Goal: Obtain resource: Download file/media

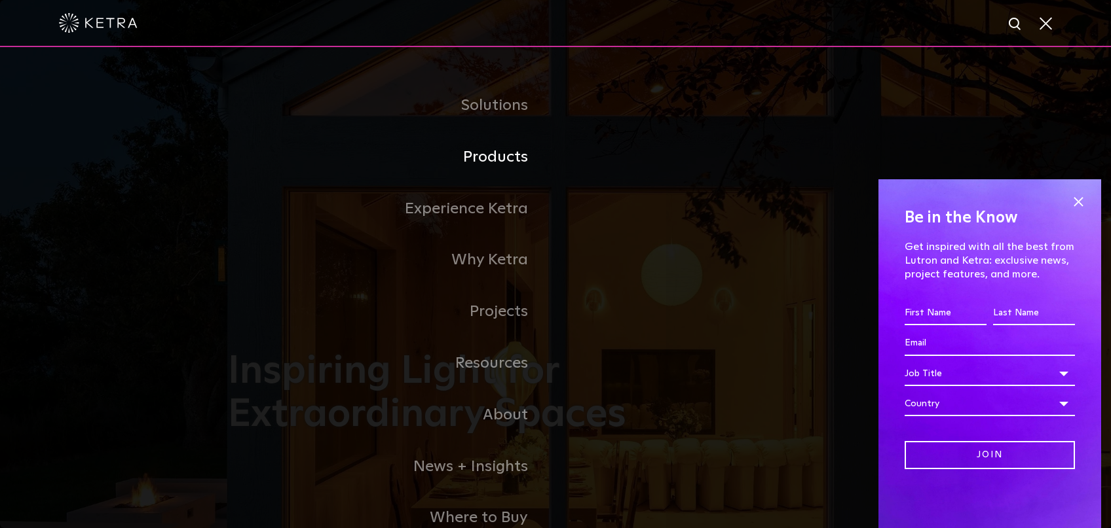
click at [490, 166] on link "Products" at bounding box center [391, 158] width 327 height 52
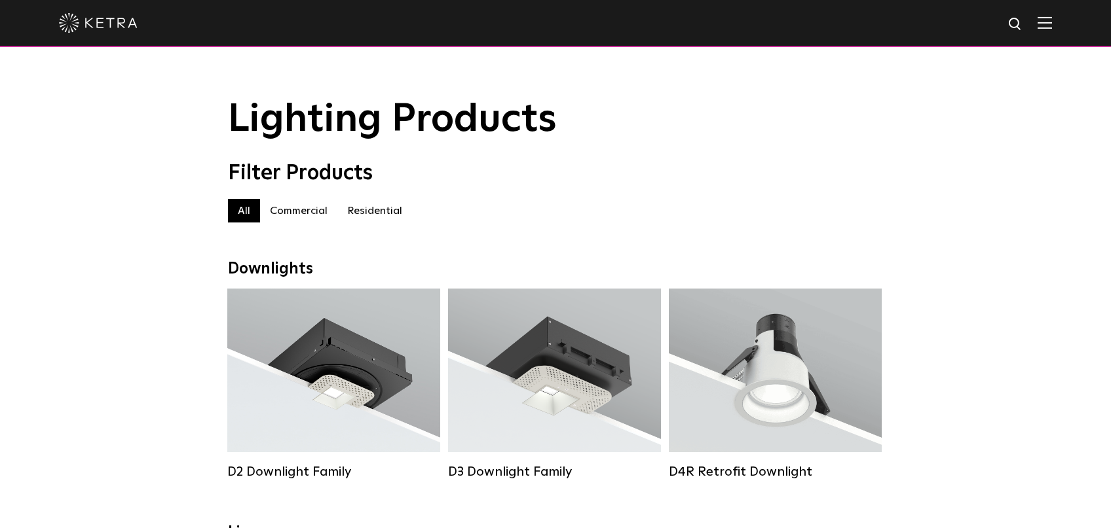
click at [367, 219] on label "Residential" at bounding box center [374, 211] width 75 height 24
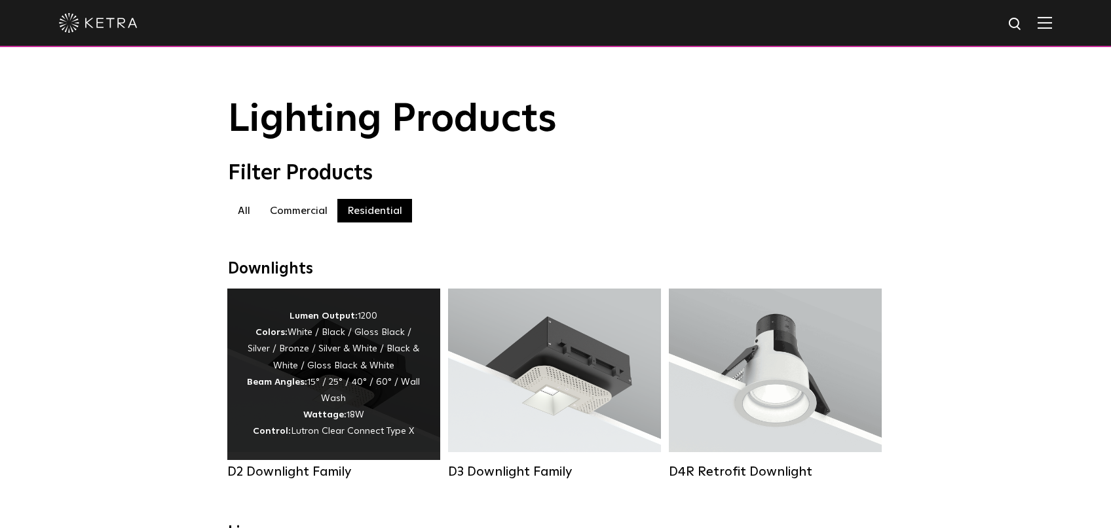
click at [354, 372] on div "Lumen Output: 1200 Colors: White / Black / Gloss Black / Silver / Bronze / Silv…" at bounding box center [334, 374] width 174 height 132
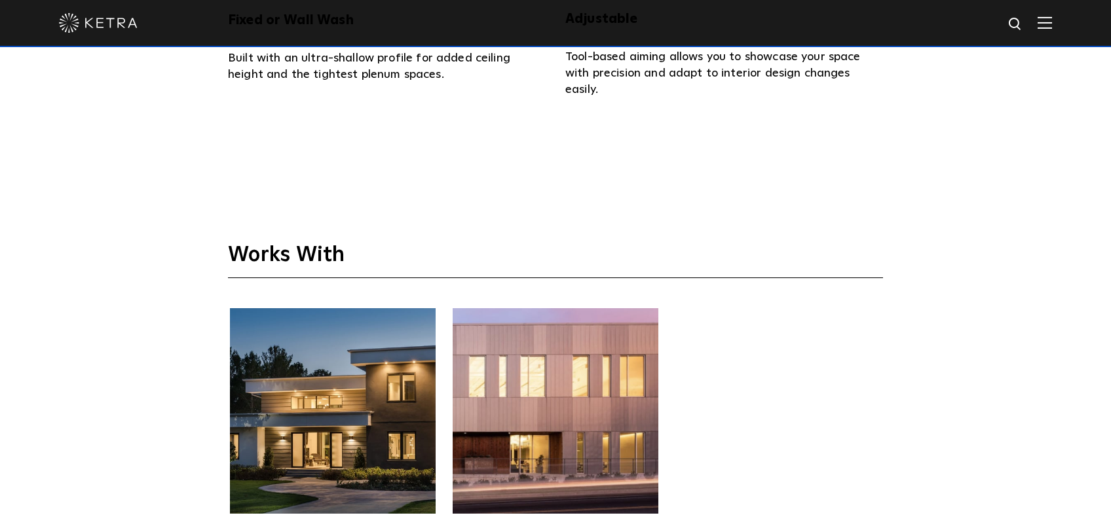
scroll to position [3540, 0]
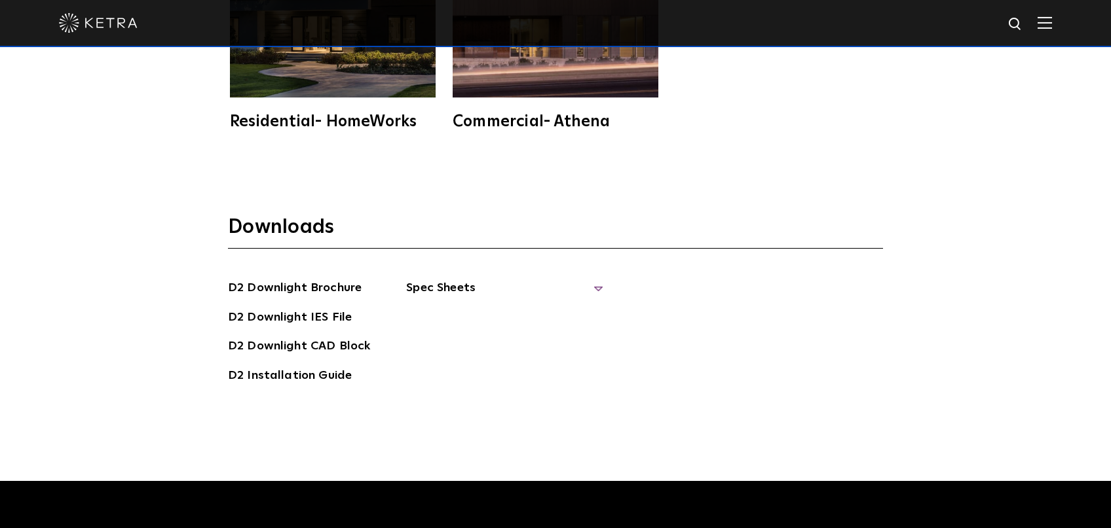
click at [449, 279] on span "Spec Sheets" at bounding box center [504, 293] width 196 height 29
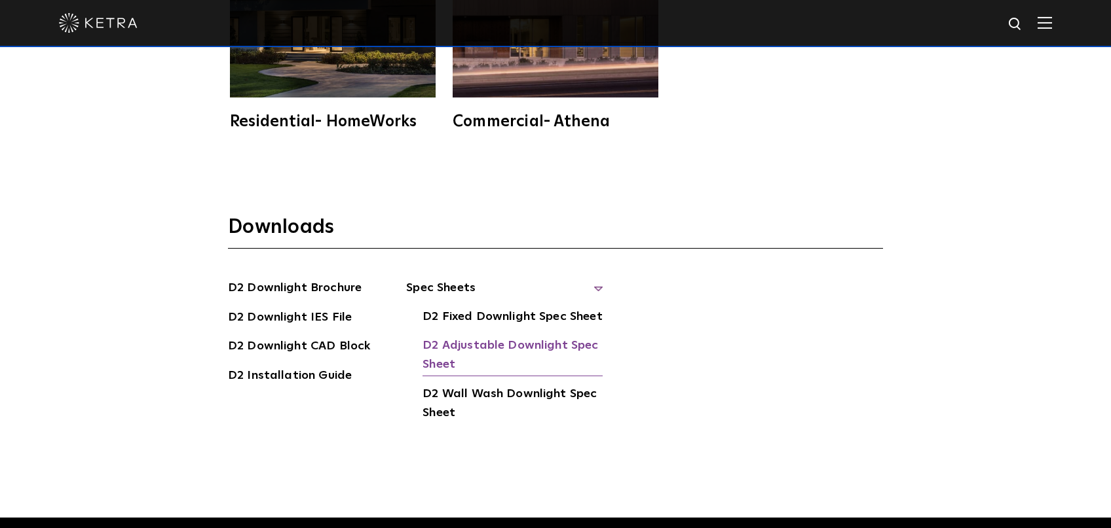
click at [482, 337] on link "D2 Adjustable Downlight Spec Sheet" at bounding box center [512, 357] width 180 height 40
